Goal: Information Seeking & Learning: Learn about a topic

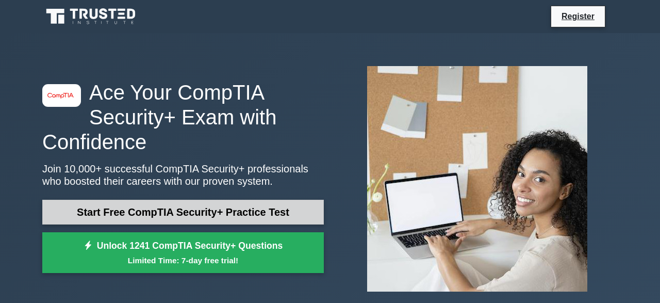
click at [228, 211] on link "Start Free CompTIA Security+ Practice Test" at bounding box center [183, 212] width 282 height 25
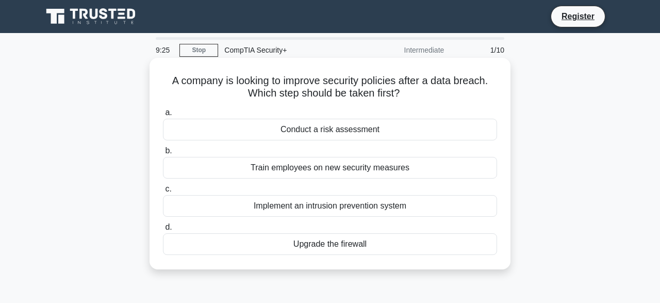
click at [261, 208] on div "Implement an intrusion prevention system" at bounding box center [330, 206] width 334 height 22
click at [163, 192] on input "c. Implement an intrusion prevention system" at bounding box center [163, 189] width 0 height 7
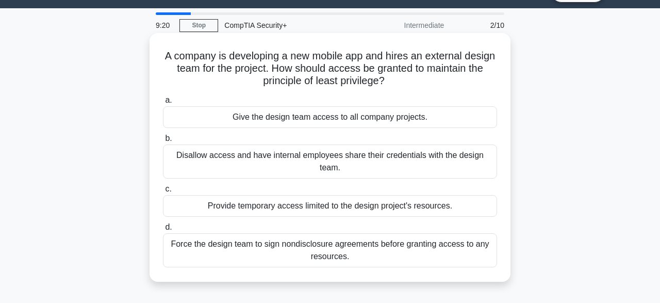
scroll to position [19, 0]
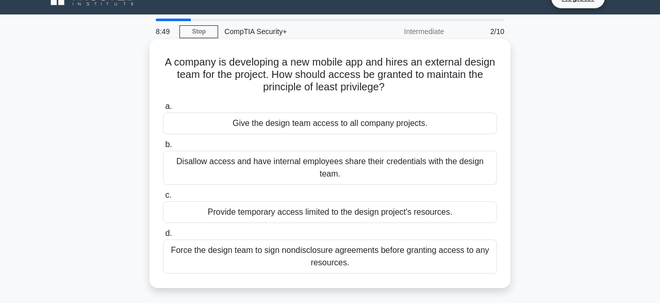
click at [175, 207] on div "Provide temporary access limited to the design project's resources." at bounding box center [330, 212] width 334 height 22
click at [163, 199] on input "c. Provide temporary access limited to the design project's resources." at bounding box center [163, 195] width 0 height 7
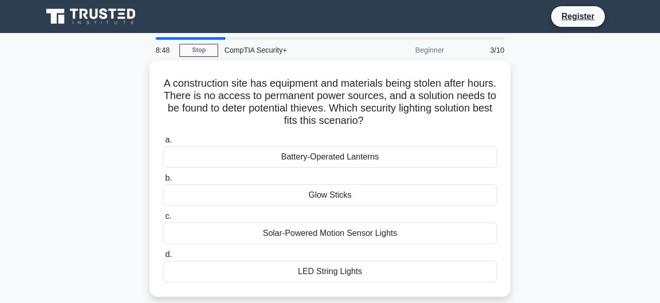
scroll to position [0, 0]
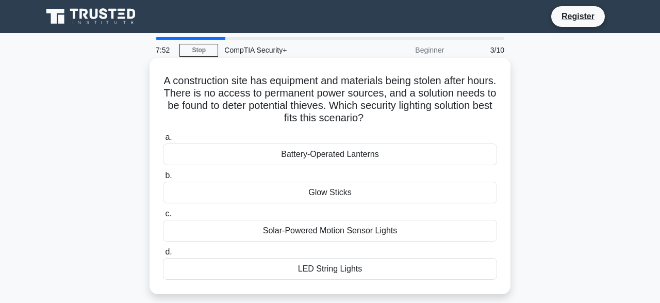
click at [182, 226] on div "Solar-Powered Motion Sensor Lights" at bounding box center [330, 231] width 334 height 22
click at [163, 217] on input "c. Solar-Powered Motion Sensor Lights" at bounding box center [163, 214] width 0 height 7
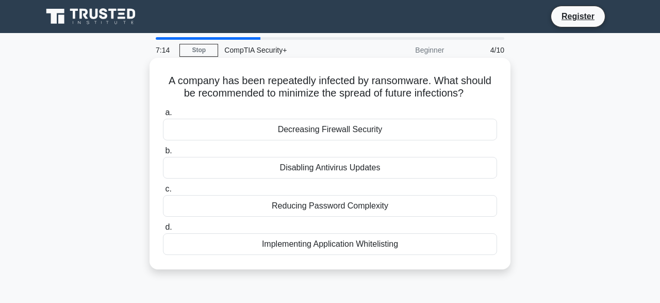
click at [198, 240] on div "Implementing Application Whitelisting" at bounding box center [330, 244] width 334 height 22
click at [163, 231] on input "d. Implementing Application Whitelisting" at bounding box center [163, 227] width 0 height 7
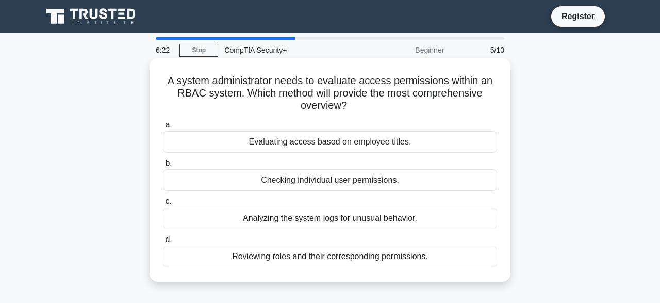
click at [175, 179] on div "Checking individual user permissions." at bounding box center [330, 180] width 334 height 22
click at [163, 167] on input "b. Checking individual user permissions." at bounding box center [163, 163] width 0 height 7
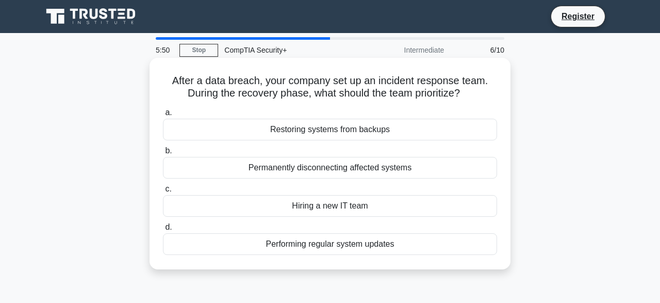
click at [204, 127] on div "Restoring systems from backups" at bounding box center [330, 130] width 334 height 22
click at [163, 116] on input "a. Restoring systems from backups" at bounding box center [163, 112] width 0 height 7
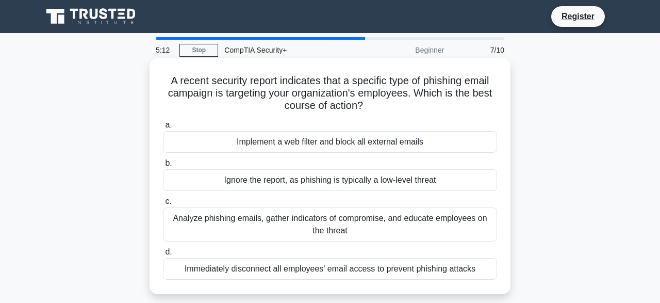
click at [184, 219] on div "Analyze phishing emails, gather indicators of compromise, and educate employees…" at bounding box center [330, 224] width 334 height 34
click at [163, 205] on input "c. Analyze phishing emails, gather indicators of compromise, and educate employ…" at bounding box center [163, 201] width 0 height 7
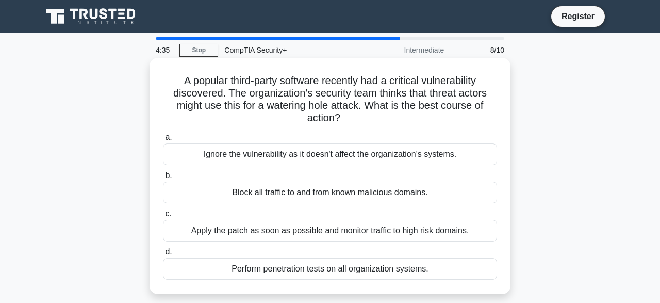
click at [185, 225] on div "Apply the patch as soon as possible and monitor traffic to high risk domains." at bounding box center [330, 231] width 334 height 22
click at [163, 217] on input "c. Apply the patch as soon as possible and monitor traffic to high risk domains." at bounding box center [163, 214] width 0 height 7
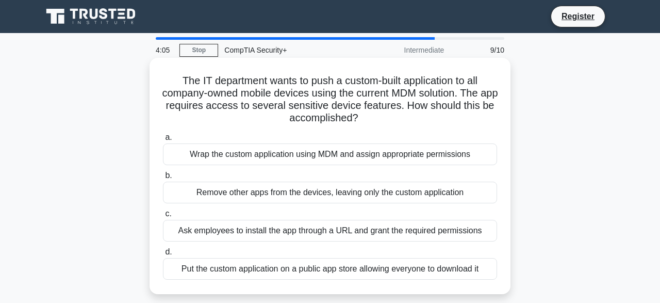
click at [191, 151] on div "Wrap the custom application using MDM and assign appropriate permissions" at bounding box center [330, 154] width 334 height 22
click at [163, 141] on input "a. Wrap the custom application using MDM and assign appropriate permissions" at bounding box center [163, 137] width 0 height 7
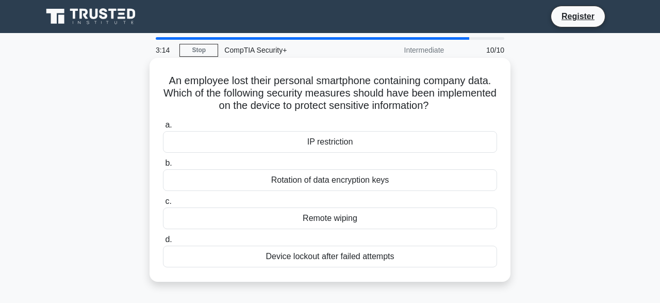
click at [195, 257] on div "Device lockout after failed attempts" at bounding box center [330, 257] width 334 height 22
click at [163, 243] on input "d. Device lockout after failed attempts" at bounding box center [163, 239] width 0 height 7
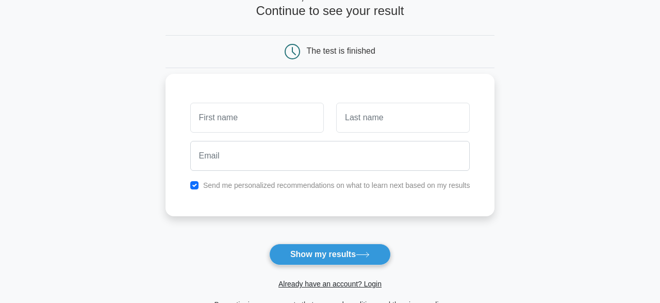
scroll to position [70, 0]
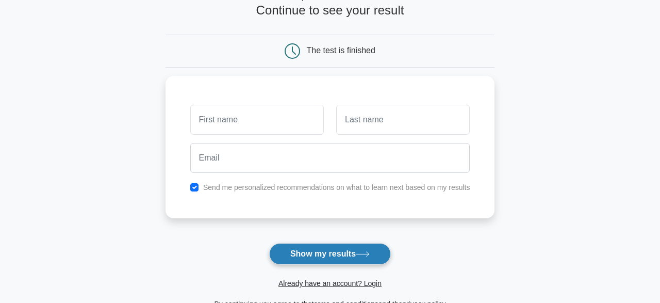
click at [306, 250] on button "Show my results" at bounding box center [330, 254] width 122 height 22
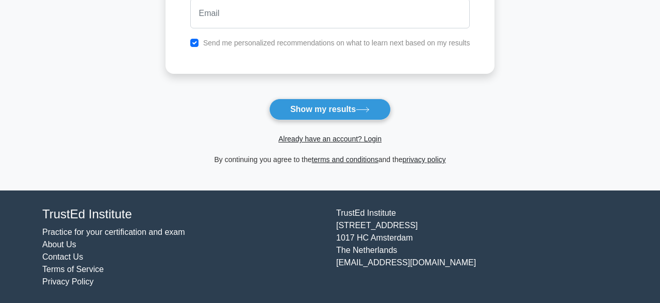
scroll to position [0, 0]
